Goal: Task Accomplishment & Management: Use online tool/utility

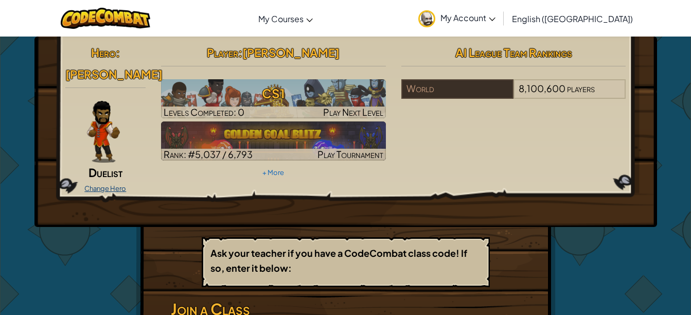
click at [94, 184] on link "Change Hero" at bounding box center [105, 188] width 42 height 8
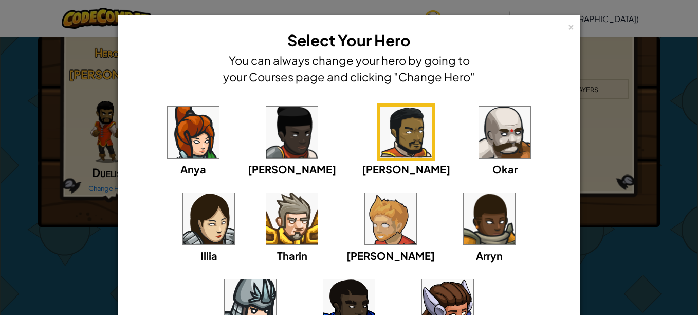
click at [479, 147] on img at bounding box center [504, 131] width 51 height 51
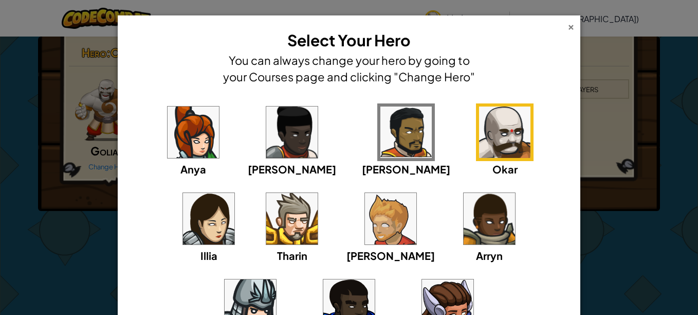
click at [568, 28] on div "×" at bounding box center [571, 25] width 7 height 11
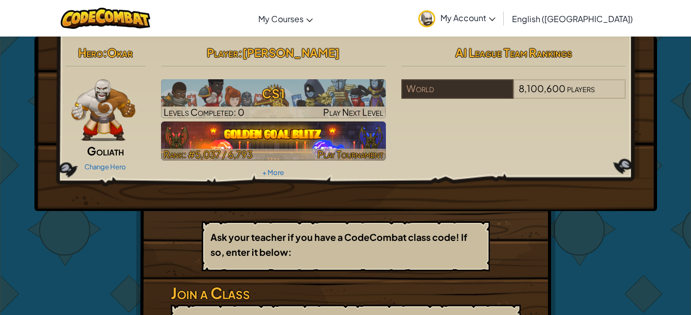
click at [338, 144] on img at bounding box center [273, 140] width 225 height 39
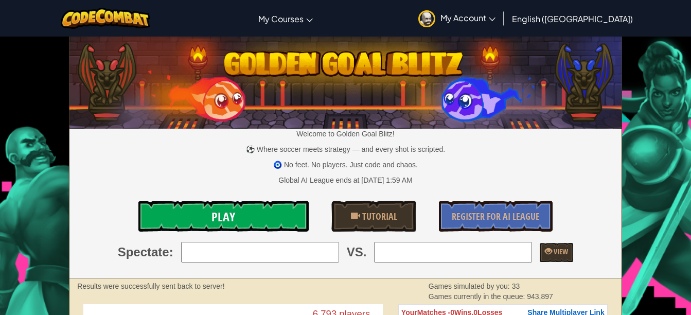
click at [229, 215] on span "Play" at bounding box center [223, 216] width 24 height 16
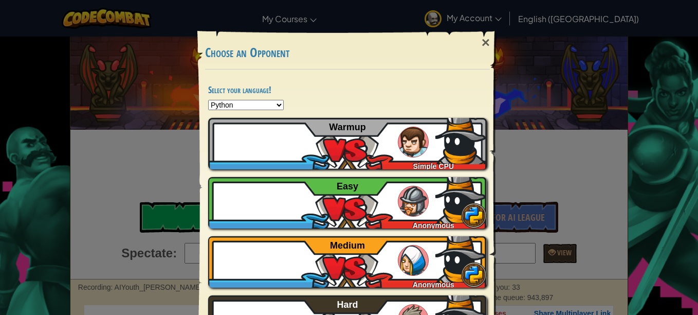
scroll to position [53, 0]
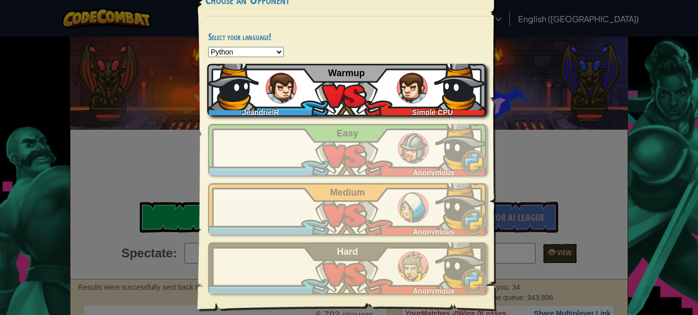
click at [363, 76] on div "JeandrielR Simple CPU Warmup" at bounding box center [346, 89] width 279 height 51
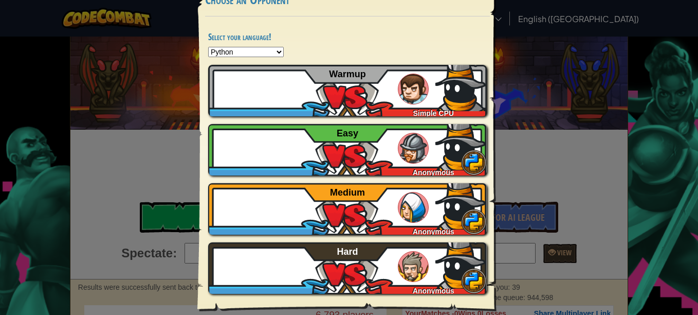
click at [113, 166] on div "× Choose an Opponent Select your language! Python JavaScript CoffeeScript Lua C…" at bounding box center [349, 157] width 698 height 315
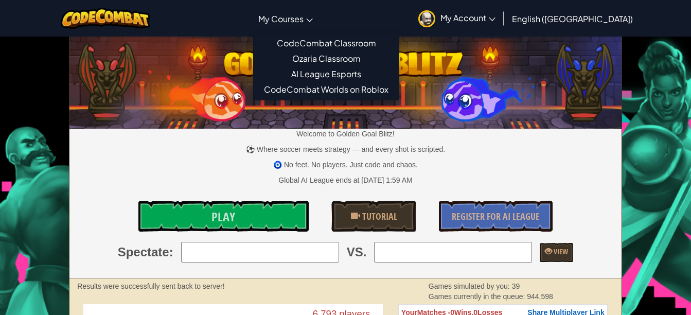
click at [303, 13] on span "My Courses" at bounding box center [280, 18] width 45 height 11
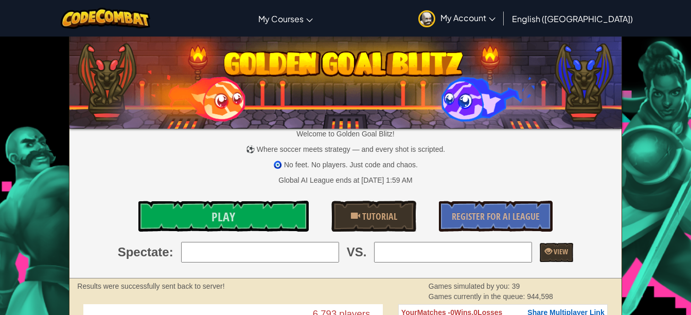
click at [69, 121] on img at bounding box center [344, 80] width 551 height 96
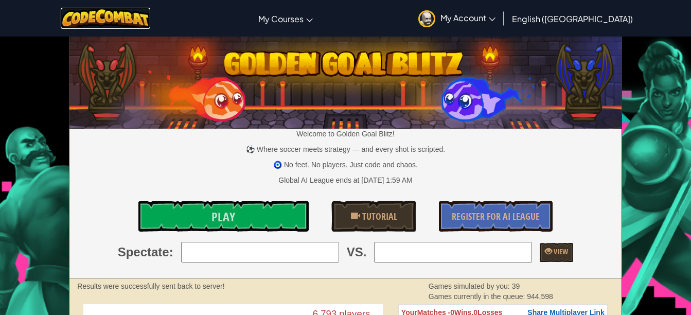
click at [103, 20] on img at bounding box center [106, 18] width 90 height 21
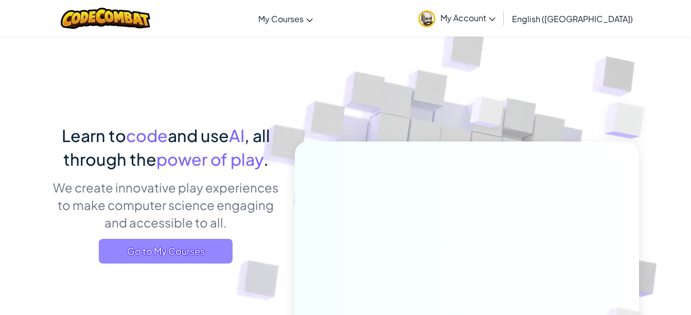
click at [190, 245] on span "Go to My Courses" at bounding box center [166, 251] width 134 height 25
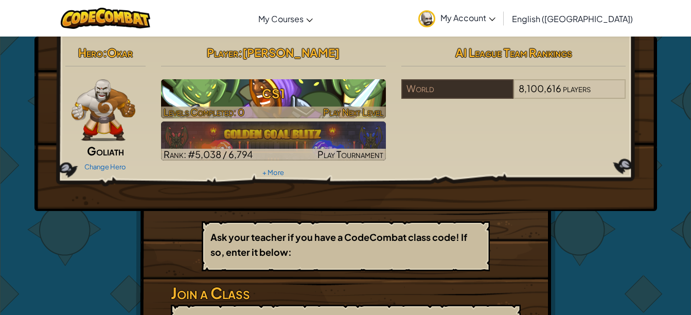
click at [257, 92] on h3 "CS1" at bounding box center [273, 93] width 225 height 23
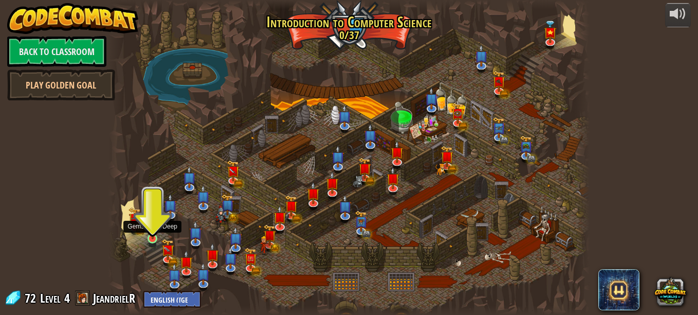
click at [152, 238] on img at bounding box center [152, 227] width 11 height 26
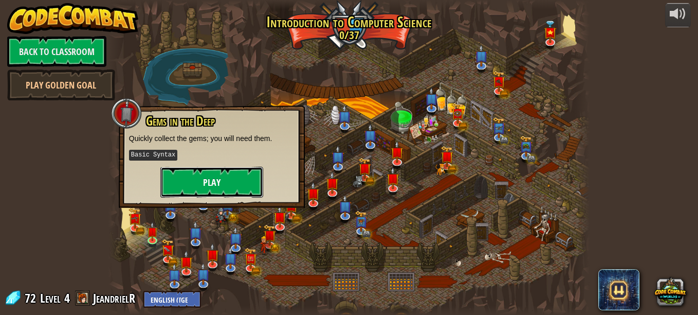
click at [191, 191] on button "Play" at bounding box center [211, 182] width 103 height 31
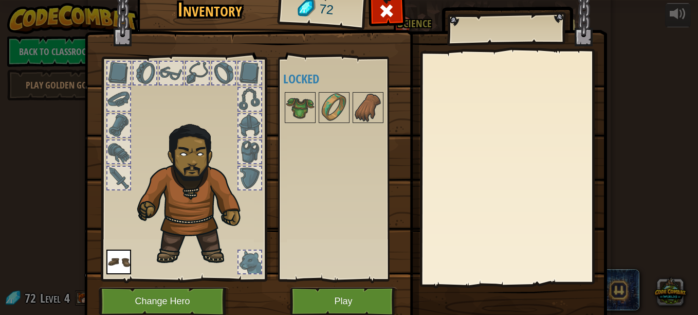
drag, startPoint x: 289, startPoint y: 108, endPoint x: 228, endPoint y: 115, distance: 62.1
click at [228, 115] on div "Inventory 72 Available Equip (double-click to equip) Locked Equip Unequip Subsc…" at bounding box center [349, 156] width 523 height 339
click at [301, 106] on img at bounding box center [300, 107] width 29 height 29
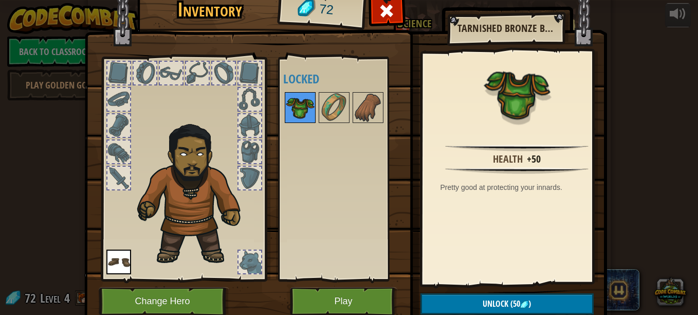
click at [325, 99] on img at bounding box center [334, 107] width 29 height 29
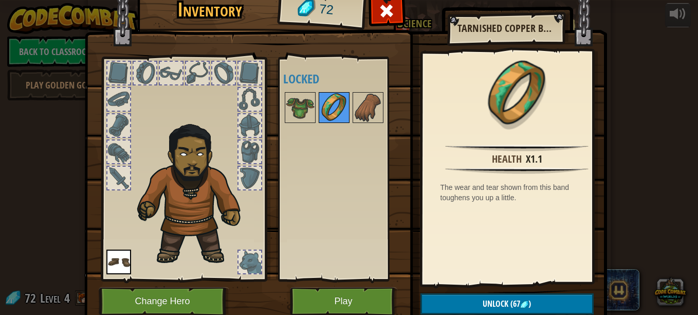
click at [300, 116] on img at bounding box center [300, 107] width 29 height 29
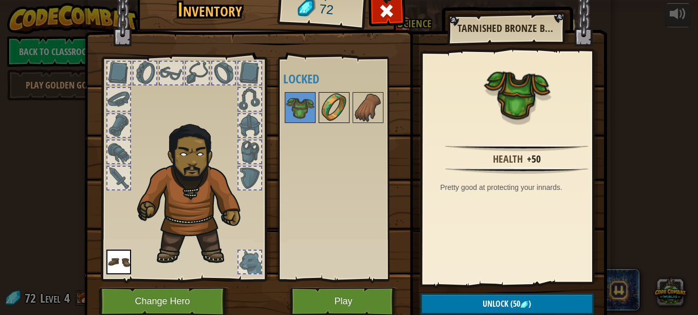
click at [328, 104] on img at bounding box center [334, 107] width 29 height 29
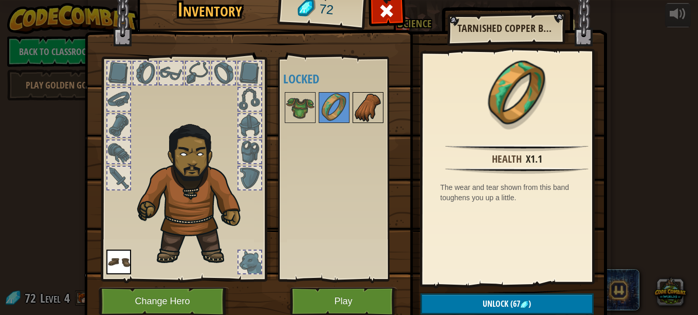
click at [376, 115] on img at bounding box center [368, 107] width 29 height 29
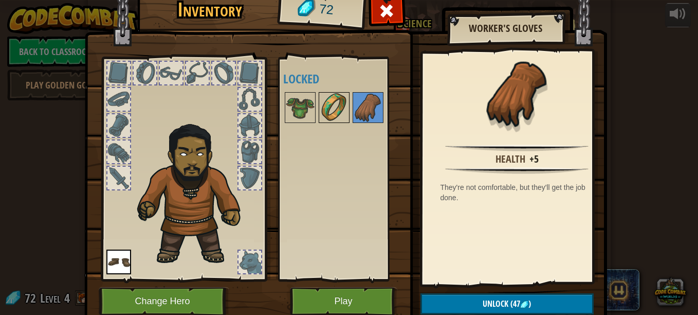
click at [321, 117] on img at bounding box center [334, 107] width 29 height 29
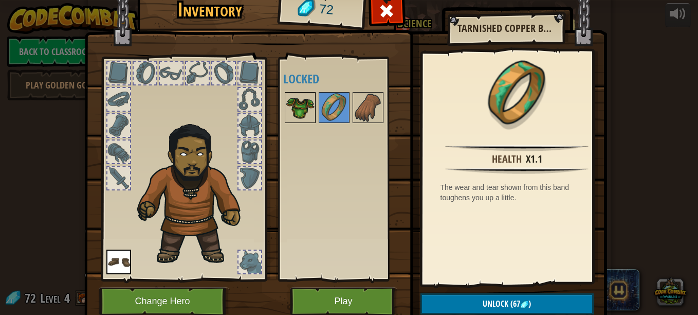
click at [300, 110] on img at bounding box center [300, 107] width 29 height 29
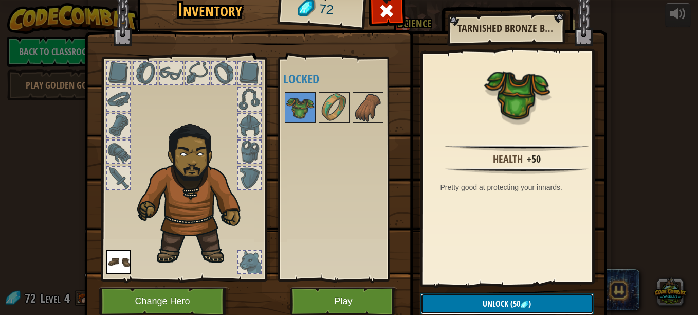
click at [543, 311] on button "Unlock (50 )" at bounding box center [507, 303] width 173 height 21
click at [539, 306] on button "Confirm" at bounding box center [507, 303] width 173 height 21
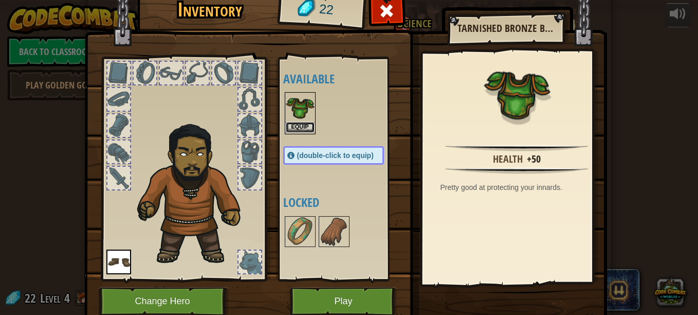
click at [286, 129] on button "Equip" at bounding box center [300, 127] width 29 height 11
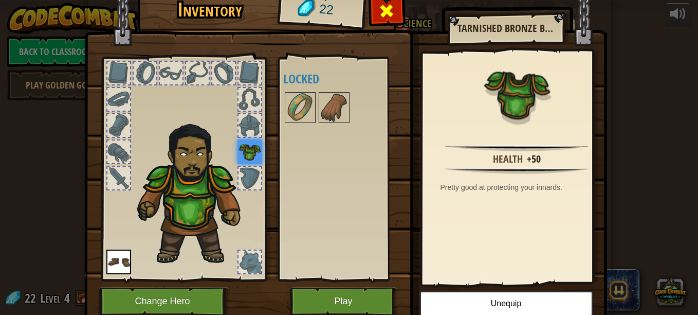
click at [378, 9] on span at bounding box center [386, 11] width 16 height 16
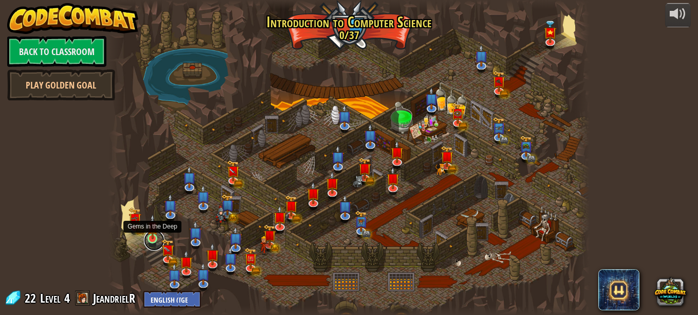
click at [153, 239] on link at bounding box center [154, 240] width 21 height 21
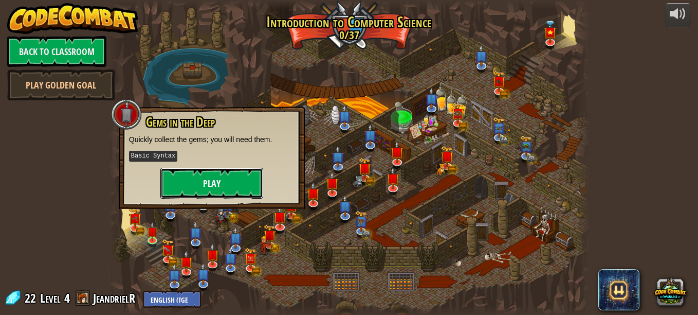
click at [210, 173] on button "Play" at bounding box center [211, 183] width 103 height 31
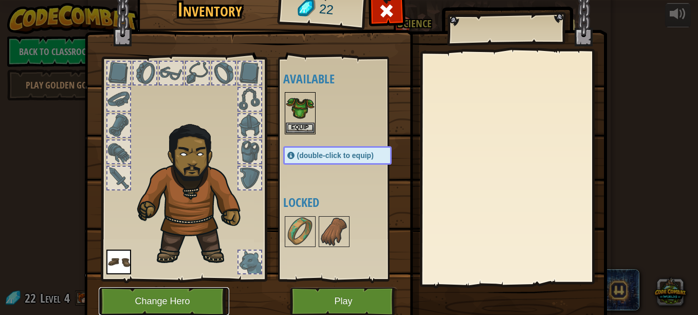
click at [135, 305] on button "Change Hero" at bounding box center [164, 301] width 131 height 28
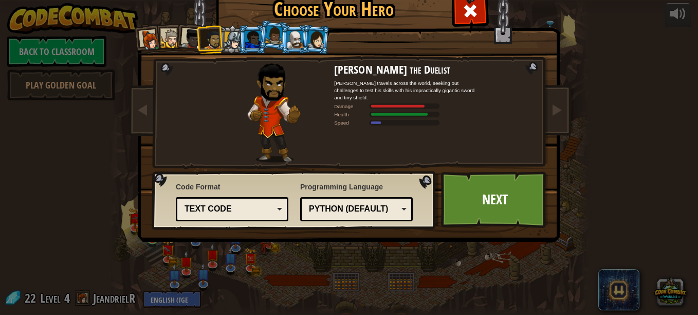
click at [219, 39] on li at bounding box center [210, 39] width 28 height 29
click at [233, 38] on div at bounding box center [232, 39] width 17 height 17
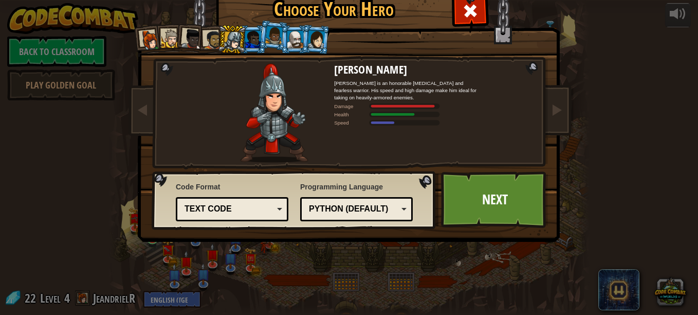
click at [217, 37] on li at bounding box center [231, 39] width 29 height 29
click at [208, 38] on div at bounding box center [212, 39] width 19 height 19
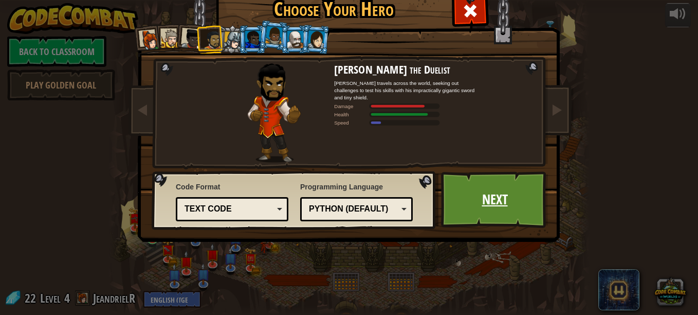
click at [466, 200] on link "Next" at bounding box center [494, 199] width 107 height 57
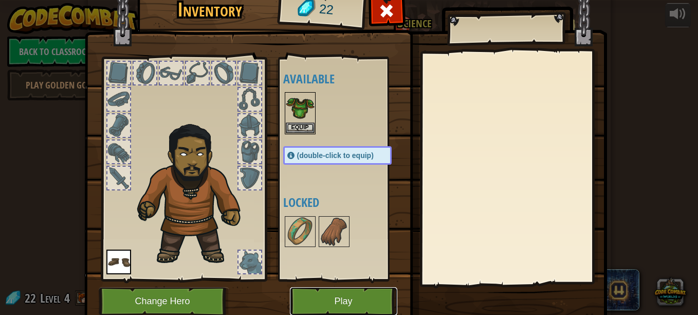
click at [368, 304] on button "Play" at bounding box center [343, 301] width 107 height 28
